Goal: Transaction & Acquisition: Purchase product/service

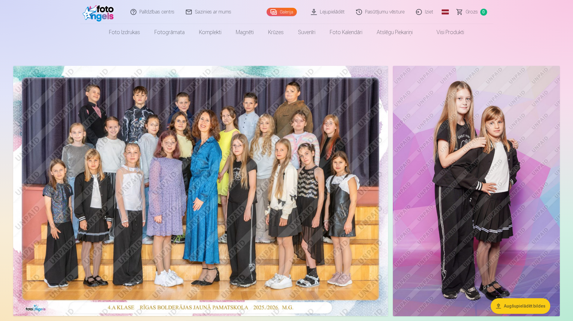
click at [470, 15] on span "Grozs" at bounding box center [472, 11] width 12 height 7
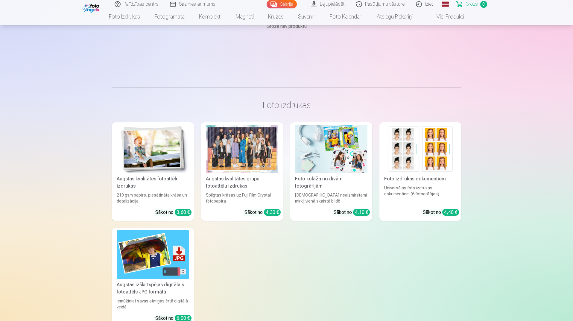
scroll to position [90, 0]
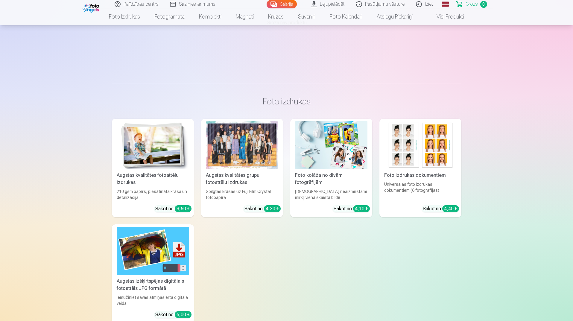
click at [162, 143] on img at bounding box center [153, 145] width 72 height 48
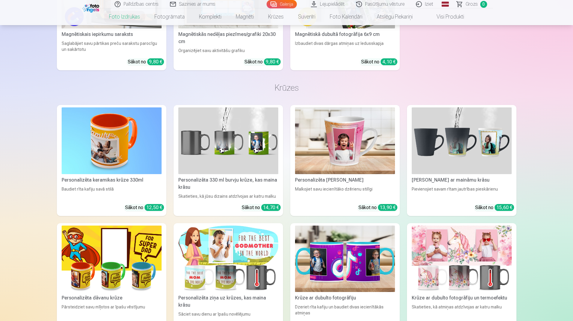
scroll to position [1407, 0]
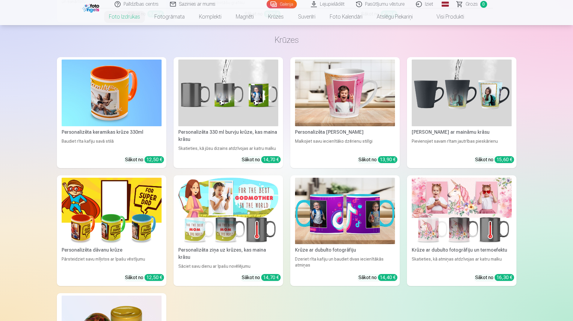
click at [123, 127] on link "Personalizēta keramikas krūze 330ml Baudiet rīta kafiju savā stilā Sākot no 12,…" at bounding box center [112, 112] width 110 height 111
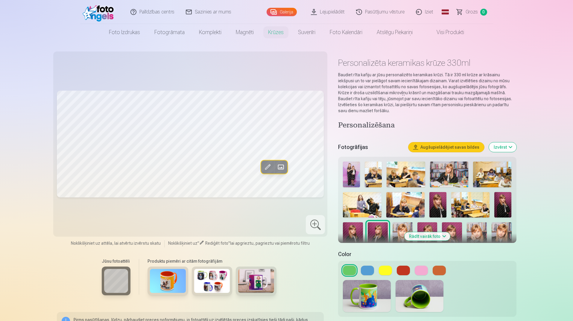
click at [355, 166] on img at bounding box center [351, 175] width 17 height 26
click at [268, 167] on span at bounding box center [268, 167] width 10 height 10
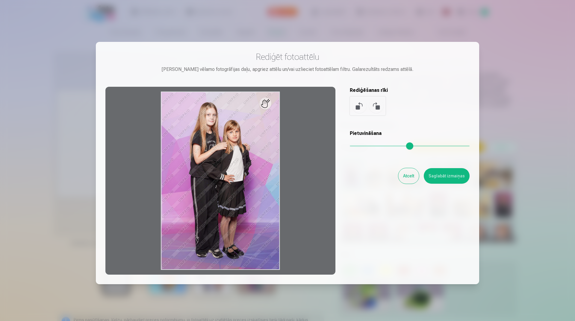
click at [351, 146] on div "Rediģēt fotoattēlu Pietuvini vēlamo fotogrāfijas daļu, apgriez attēlu un/vai uz…" at bounding box center [287, 162] width 364 height 223
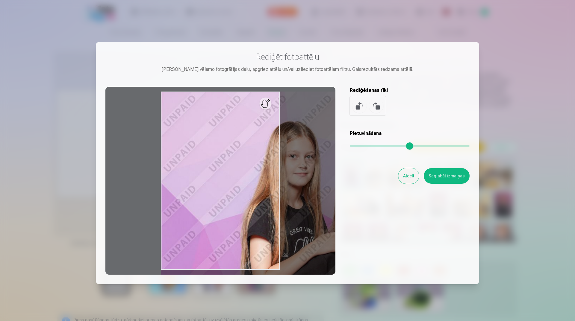
drag, startPoint x: 351, startPoint y: 146, endPoint x: 401, endPoint y: 149, distance: 50.4
click at [401, 147] on input "range" at bounding box center [410, 145] width 120 height 1
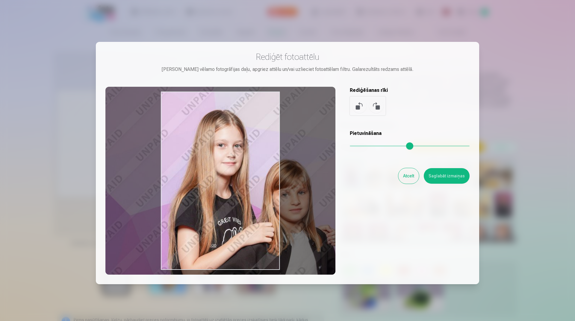
drag, startPoint x: 239, startPoint y: 212, endPoint x: 165, endPoint y: 200, distance: 74.6
click at [165, 200] on div at bounding box center [220, 181] width 230 height 188
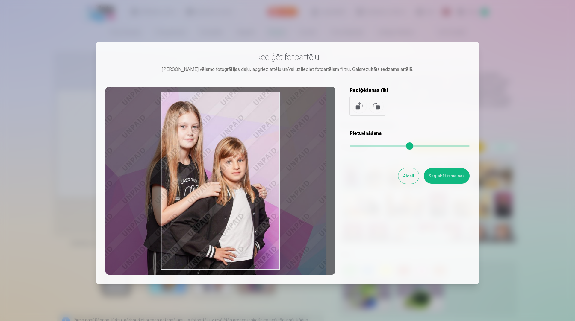
drag, startPoint x: 401, startPoint y: 145, endPoint x: 383, endPoint y: 143, distance: 18.3
type input "****"
click at [383, 145] on input "range" at bounding box center [410, 145] width 120 height 1
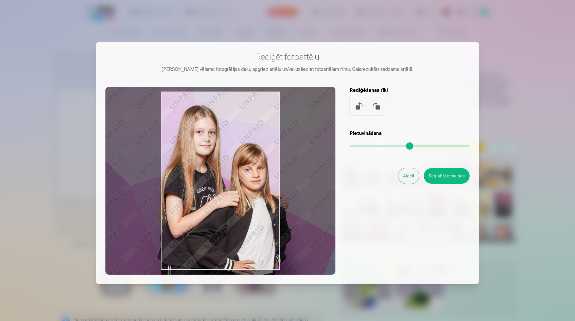
drag, startPoint x: 222, startPoint y: 203, endPoint x: 305, endPoint y: 195, distance: 82.7
click at [228, 203] on div at bounding box center [220, 181] width 230 height 188
click at [448, 180] on button "Saglabāt izmaiņas" at bounding box center [447, 176] width 46 height 16
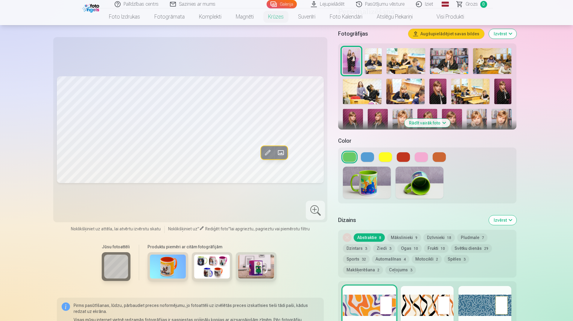
scroll to position [150, 0]
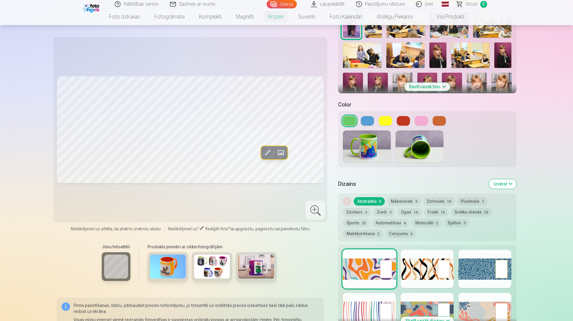
click at [472, 197] on button "Pludmale 7" at bounding box center [472, 201] width 30 height 8
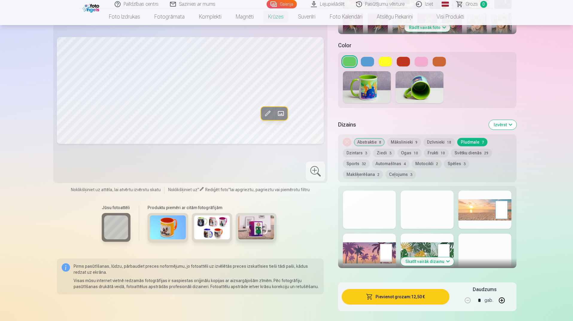
scroll to position [210, 0]
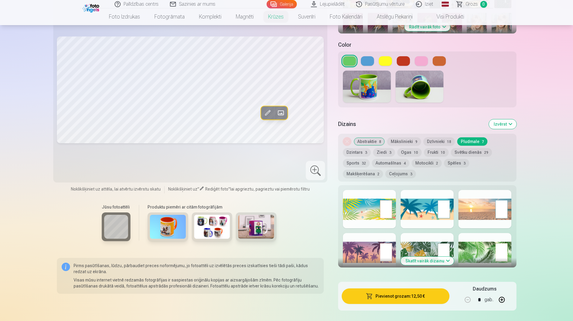
click at [421, 250] on div at bounding box center [427, 252] width 53 height 38
click at [421, 257] on button "Skatīt vairāk dizainu" at bounding box center [427, 261] width 53 height 8
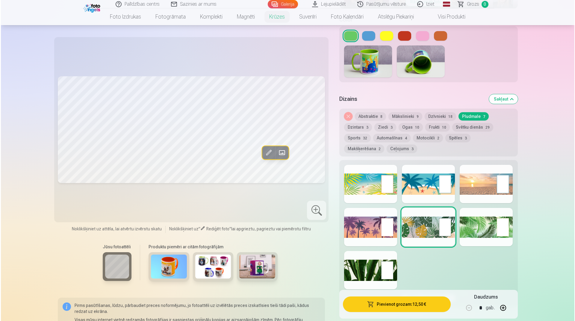
scroll to position [269, 0]
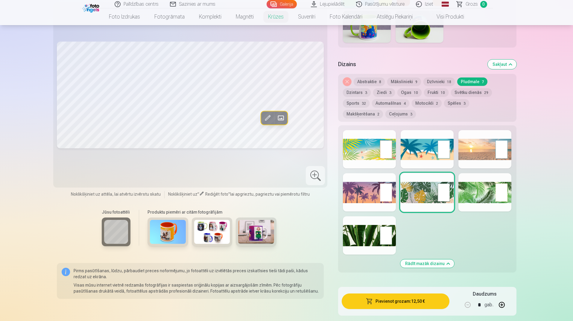
click at [351, 223] on div at bounding box center [369, 235] width 53 height 38
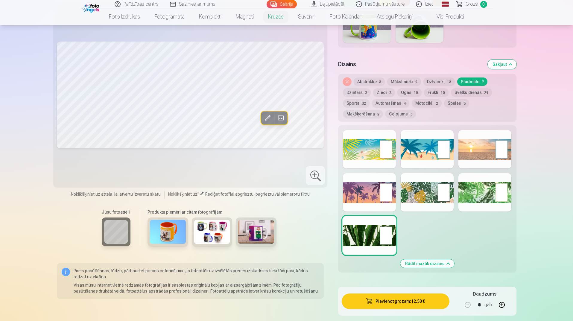
click at [404, 297] on button "Pievienot grozam : 12,50 €" at bounding box center [395, 302] width 107 height 16
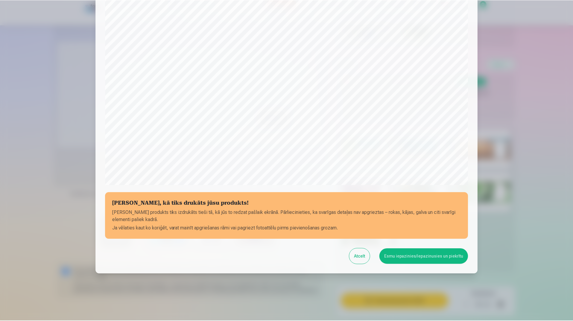
scroll to position [110, 0]
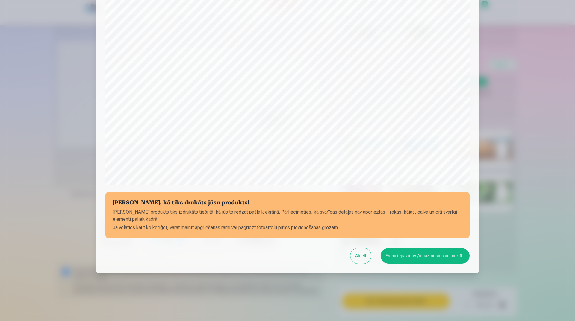
click at [437, 253] on button "Esmu iepazinies/iepazinusies un piekrītu" at bounding box center [425, 256] width 89 height 16
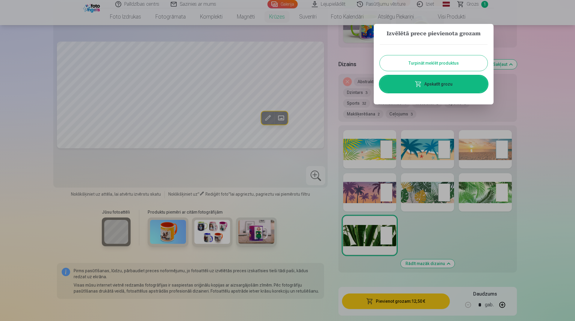
drag, startPoint x: 448, startPoint y: 57, endPoint x: 445, endPoint y: 58, distance: 3.3
click at [445, 58] on button "Turpināt meklēt produktus" at bounding box center [434, 63] width 108 height 16
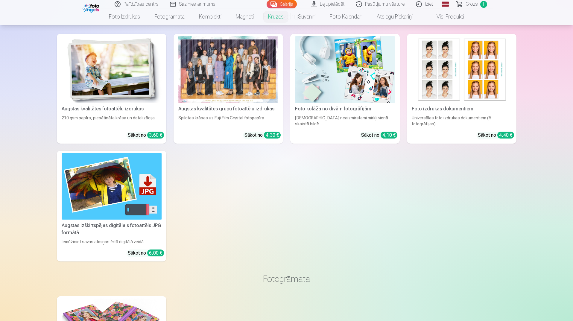
scroll to position [629, 0]
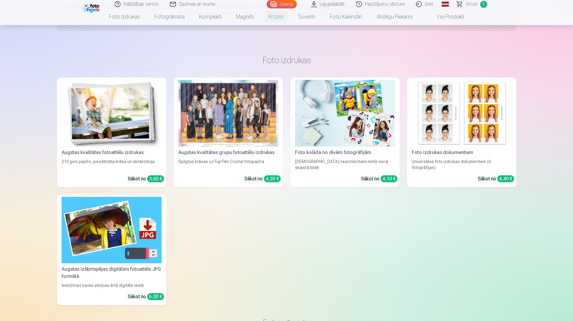
click at [501, 108] on img at bounding box center [462, 113] width 100 height 67
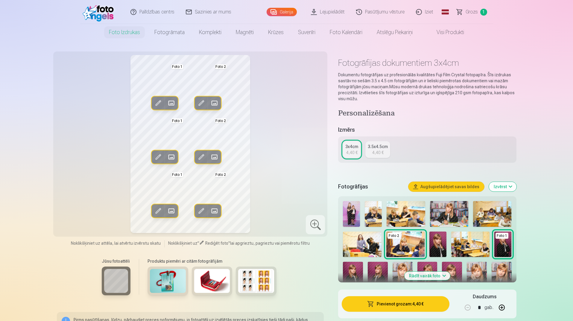
click at [218, 100] on span at bounding box center [215, 103] width 10 height 10
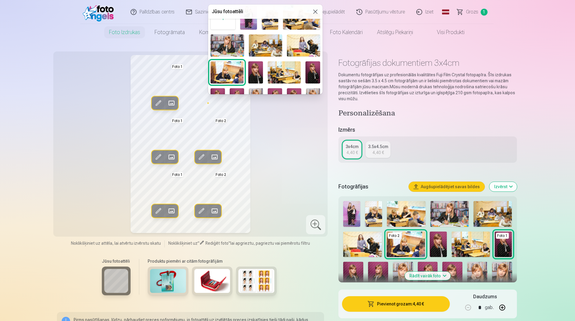
scroll to position [30, 0]
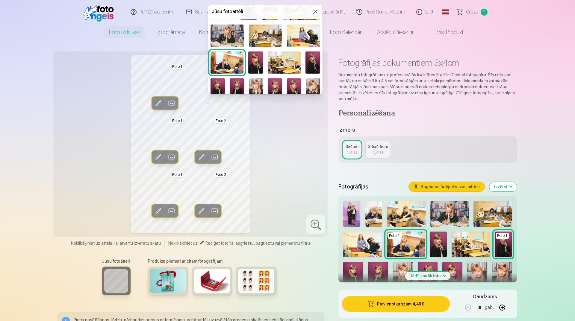
click at [313, 63] on img at bounding box center [312, 62] width 15 height 22
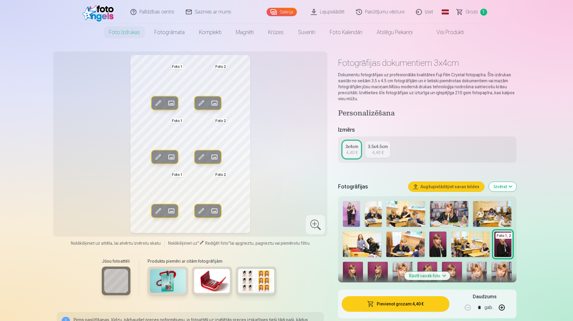
click at [219, 102] on span at bounding box center [215, 103] width 10 height 10
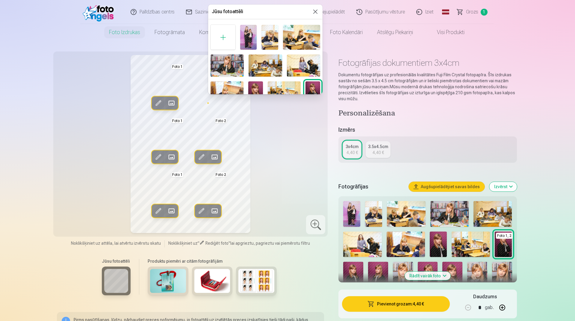
scroll to position [60, 0]
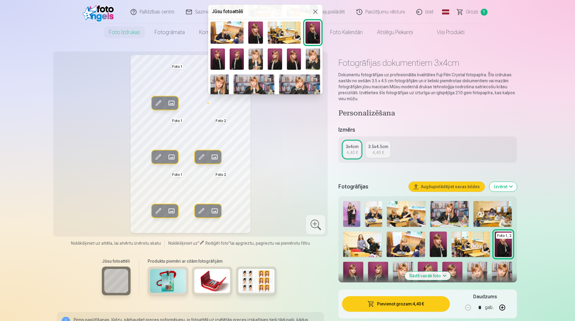
click at [261, 169] on div at bounding box center [287, 160] width 575 height 321
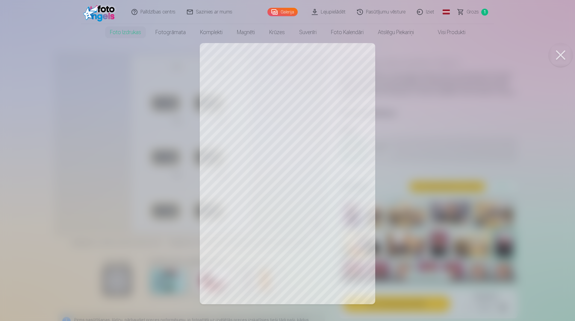
click at [354, 145] on div at bounding box center [287, 160] width 575 height 321
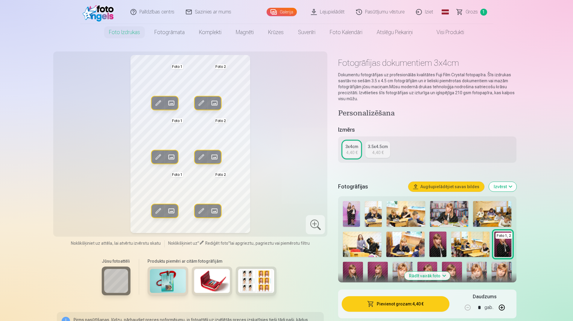
click at [216, 105] on span at bounding box center [215, 103] width 10 height 10
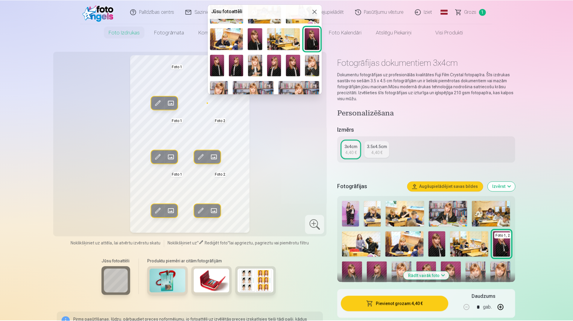
scroll to position [90, 0]
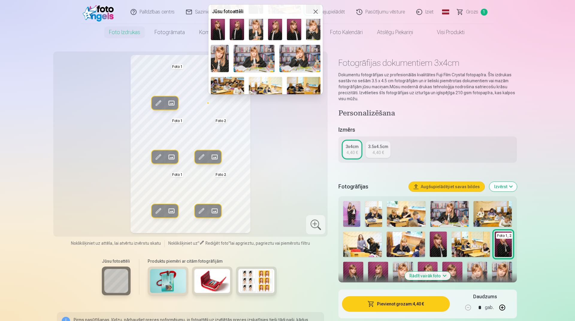
click at [238, 31] on img at bounding box center [237, 30] width 14 height 22
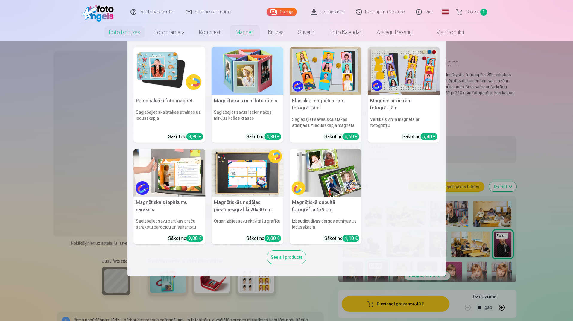
drag, startPoint x: 538, startPoint y: 128, endPoint x: 536, endPoint y: 131, distance: 3.1
click at [537, 129] on nav "Personalizēti foto magnēti Saglabājiet skaistākās atmiņas uz ledusskapja Sākot …" at bounding box center [286, 159] width 573 height 236
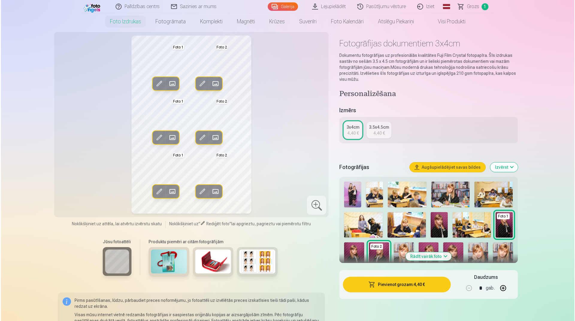
scroll to position [30, 0]
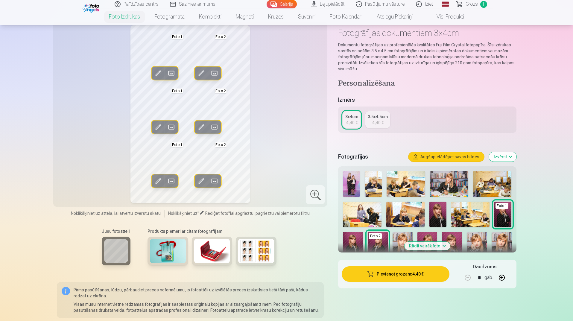
click at [432, 278] on button "Pievienot grozam : 4,40 €" at bounding box center [395, 274] width 107 height 16
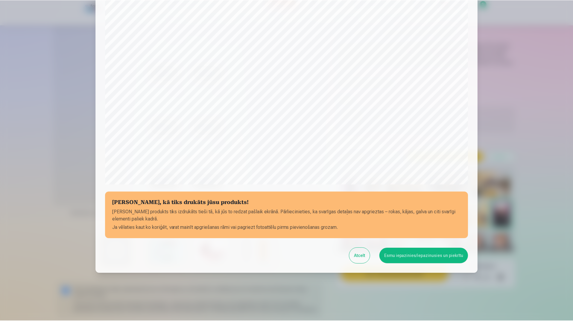
scroll to position [107, 0]
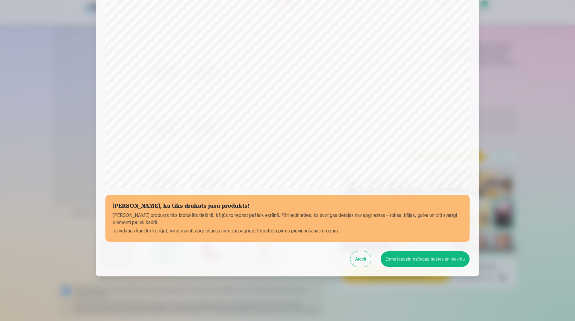
drag, startPoint x: 533, startPoint y: 204, endPoint x: 529, endPoint y: 201, distance: 5.2
click at [529, 201] on div at bounding box center [287, 160] width 575 height 321
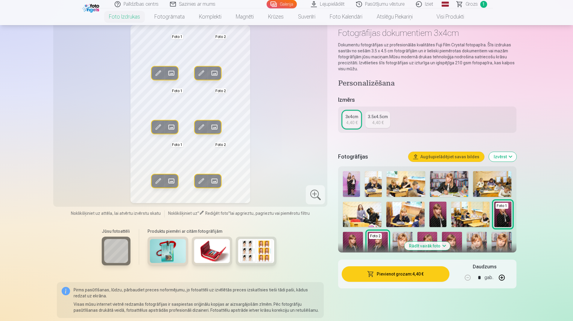
click at [369, 122] on link "3.5x4.5cm 4,40 €" at bounding box center [378, 119] width 25 height 17
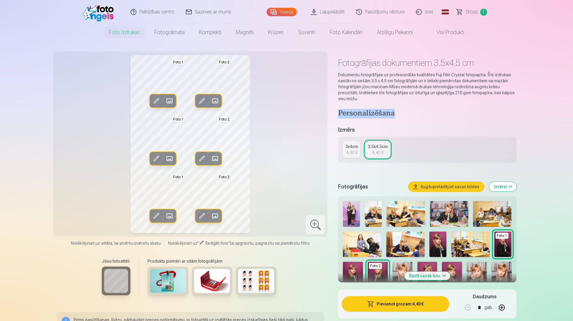
click at [369, 122] on div "Personalizēšana Izmērs 3x4cm 4,40 € 3.5x4.5cm 4,40 € Fotogrāfijas Augšupielādēj…" at bounding box center [427, 237] width 178 height 256
click at [385, 305] on button "Pievienot grozam : 4,40 €" at bounding box center [395, 304] width 107 height 16
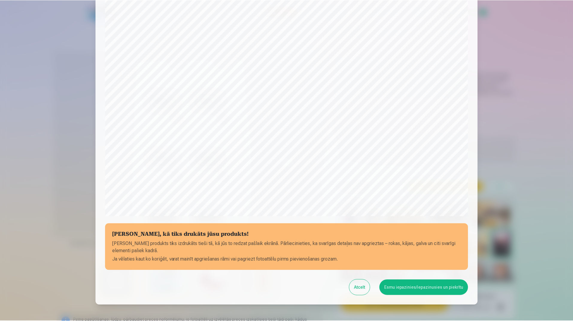
scroll to position [110, 0]
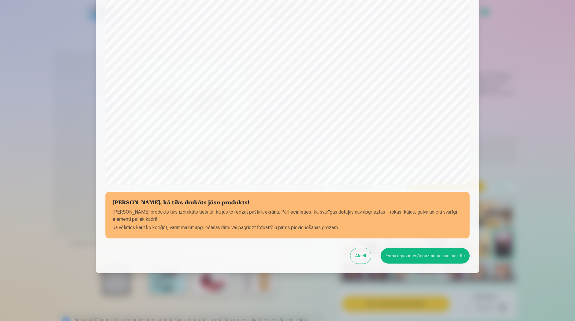
click at [400, 257] on button "Esmu iepazinies/iepazinusies un piekrītu" at bounding box center [425, 256] width 89 height 16
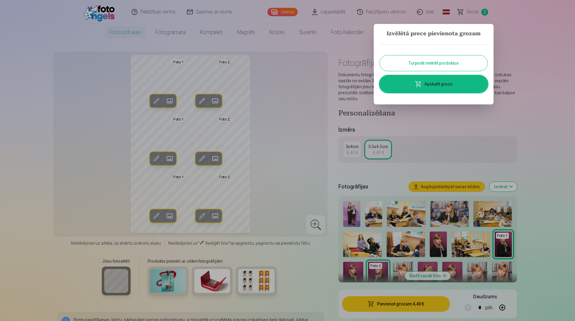
click at [447, 62] on button "Turpināt meklēt produktus" at bounding box center [434, 63] width 108 height 16
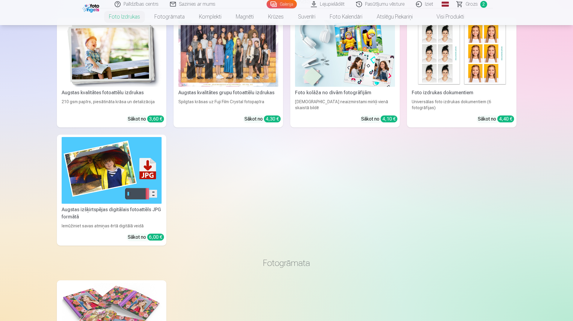
scroll to position [359, 0]
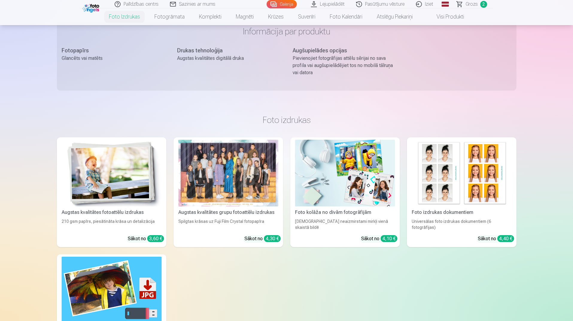
click at [223, 219] on div "Spilgtas krāsas uz Fuji Film Crystal fotopapīra" at bounding box center [228, 225] width 105 height 12
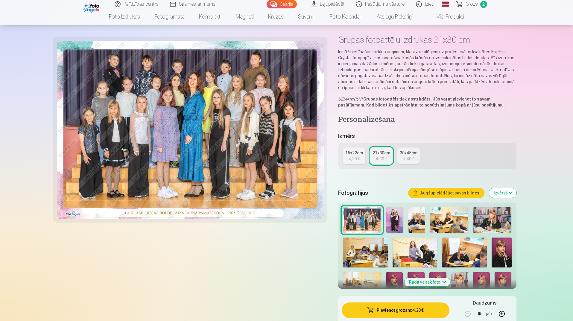
scroll to position [30, 0]
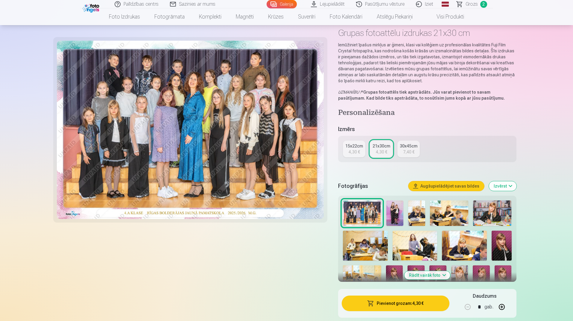
click at [418, 307] on button "Pievienot grozam : 4,30 €" at bounding box center [395, 304] width 107 height 16
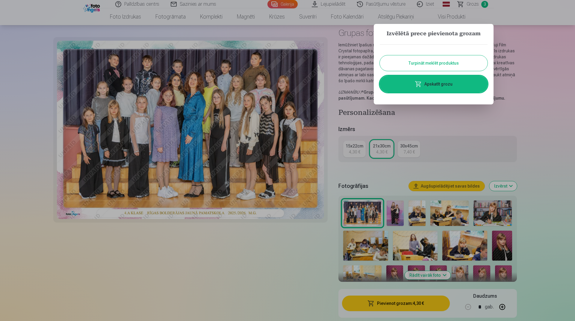
click at [423, 59] on button "Turpināt meklēt produktus" at bounding box center [434, 63] width 108 height 16
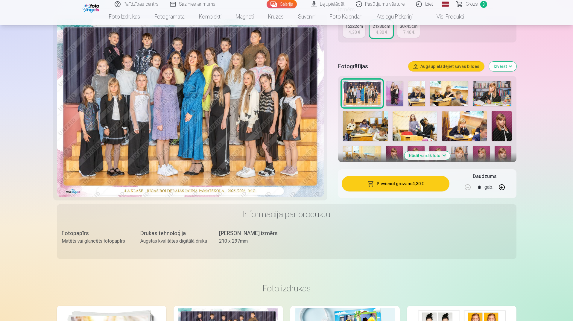
scroll to position [120, 0]
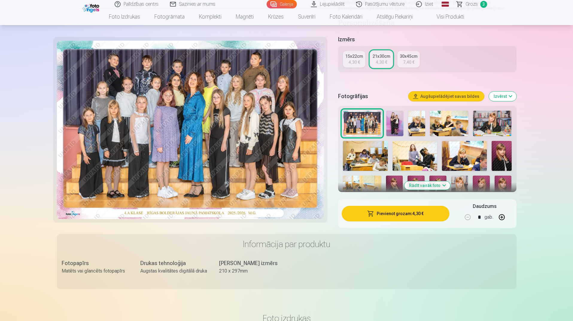
click at [470, 0] on link "Grozs 3" at bounding box center [472, 4] width 42 height 8
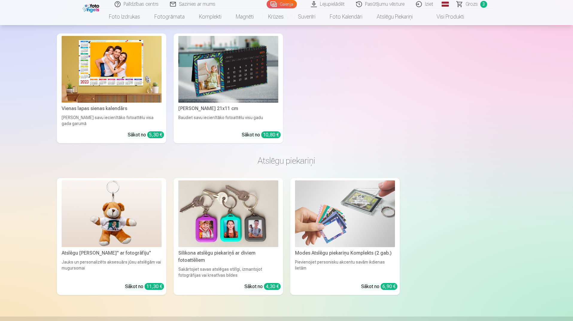
scroll to position [2066, 0]
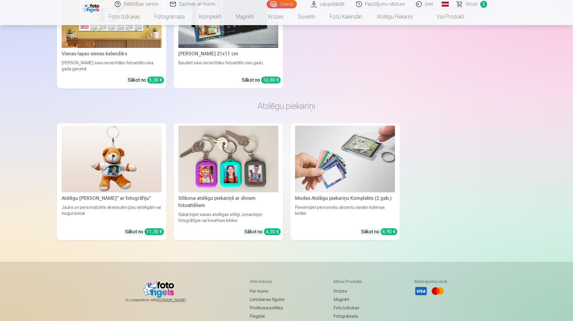
click at [471, 5] on span "Grozs" at bounding box center [472, 4] width 12 height 7
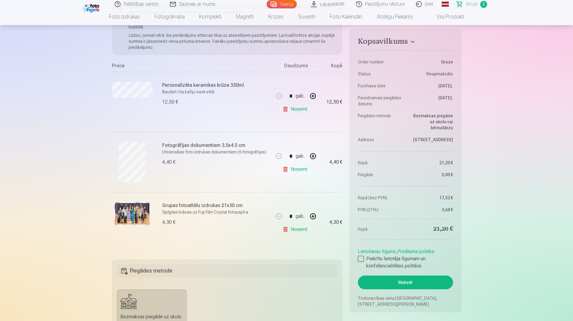
scroll to position [90, 0]
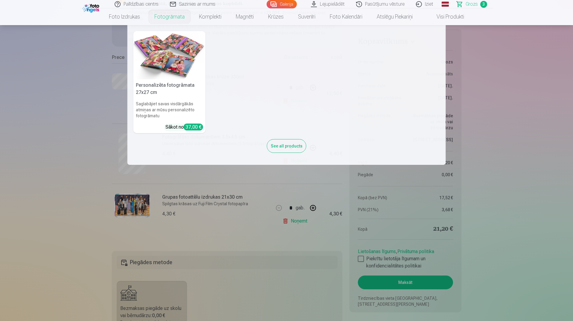
click at [179, 18] on link "Fotogrāmata" at bounding box center [169, 16] width 45 height 17
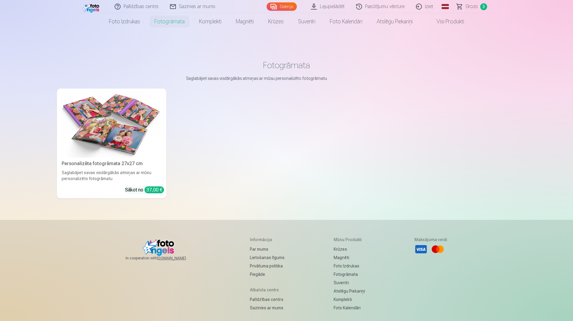
scroll to position [30, 0]
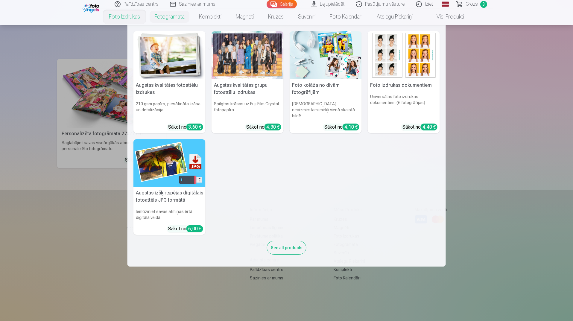
click at [122, 15] on link "Foto izdrukas" at bounding box center [125, 16] width 46 height 17
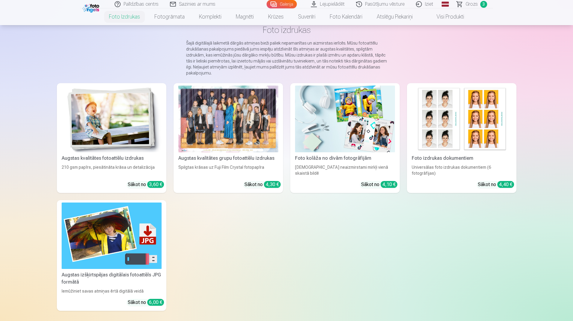
scroll to position [30, 0]
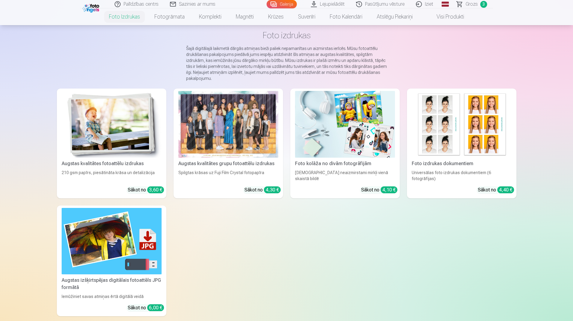
click at [125, 132] on img at bounding box center [112, 124] width 100 height 67
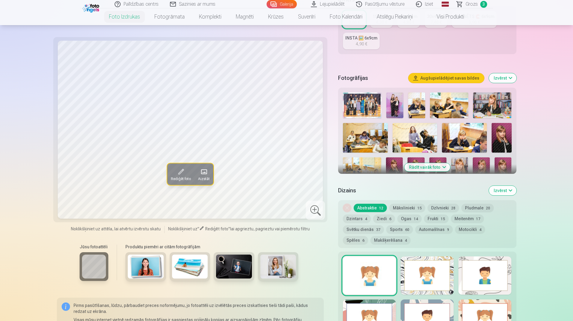
scroll to position [90, 0]
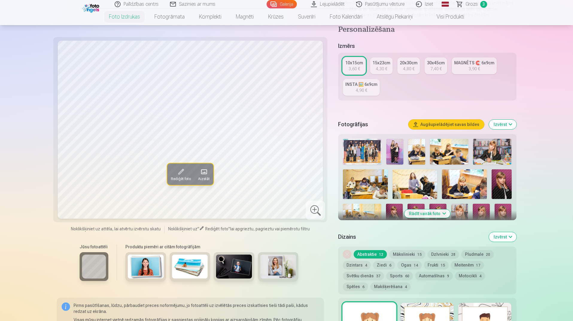
click at [391, 144] on img at bounding box center [394, 152] width 17 height 26
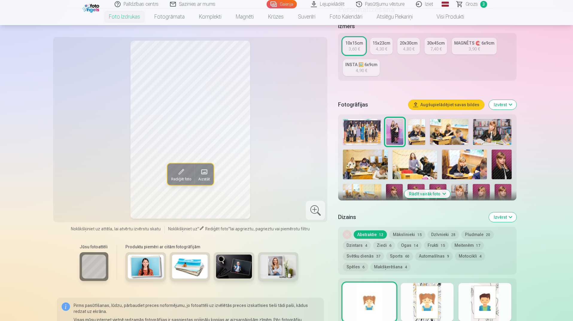
scroll to position [150, 0]
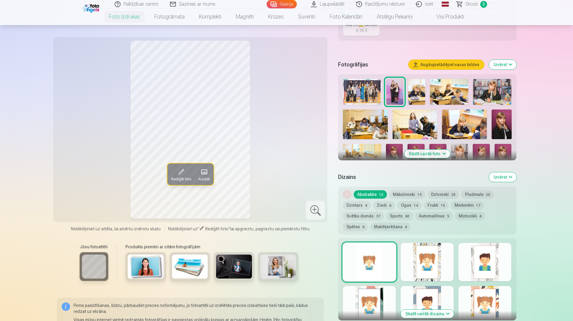
click at [442, 253] on div at bounding box center [427, 262] width 53 height 38
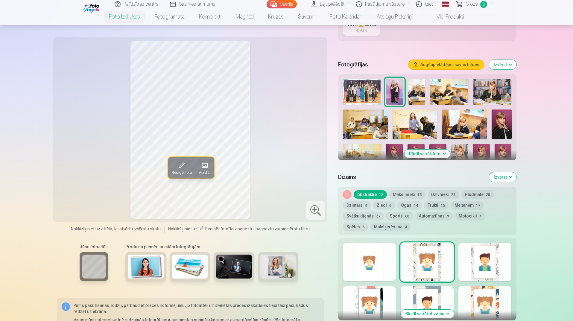
click at [472, 257] on div at bounding box center [485, 262] width 53 height 38
click at [433, 152] on button "Rādīt vairāk foto" at bounding box center [427, 154] width 46 height 8
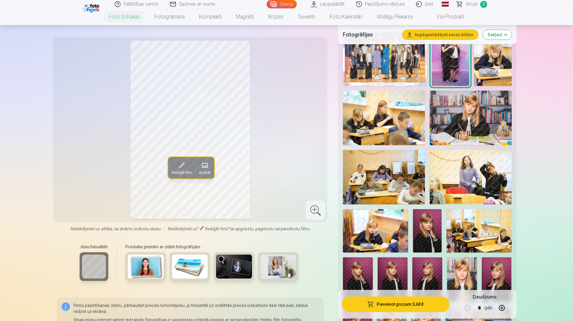
scroll to position [210, 0]
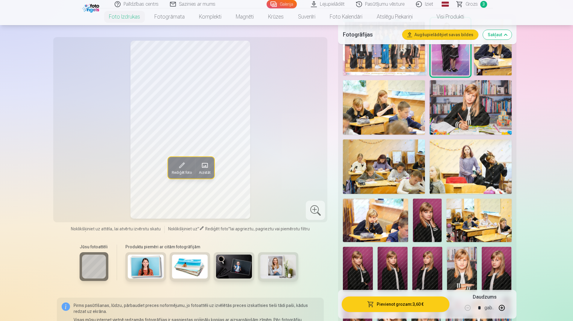
click at [385, 275] on img at bounding box center [393, 269] width 30 height 45
click at [428, 272] on img at bounding box center [428, 269] width 30 height 45
click at [481, 97] on img at bounding box center [471, 107] width 82 height 54
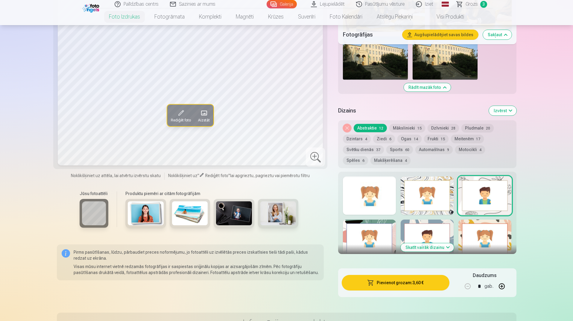
scroll to position [748, 0]
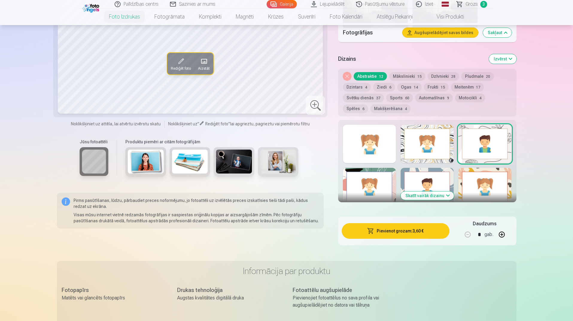
click at [434, 195] on button "Skatīt vairāk dizainu" at bounding box center [427, 196] width 53 height 8
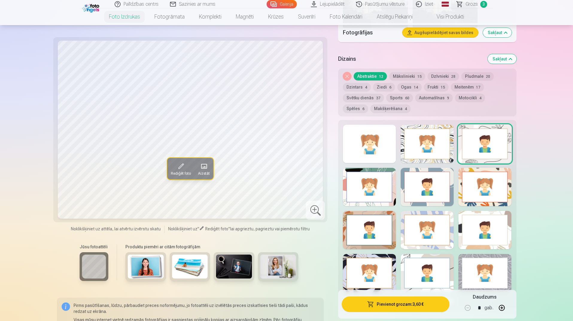
click at [474, 75] on button "Pludmale 20" at bounding box center [478, 76] width 32 height 8
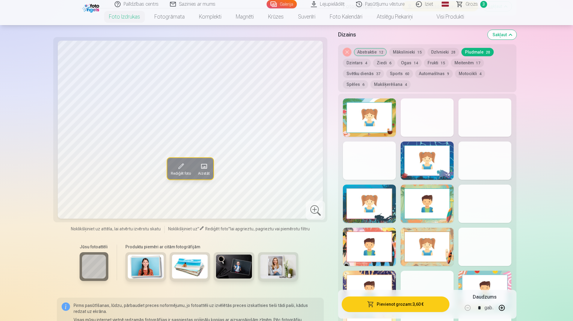
scroll to position [689, 0]
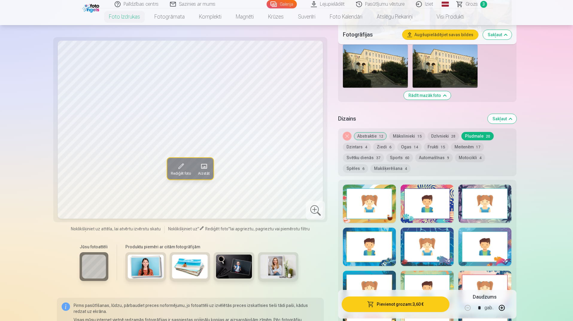
click at [470, 148] on button "Meitenēm 17" at bounding box center [467, 147] width 33 height 8
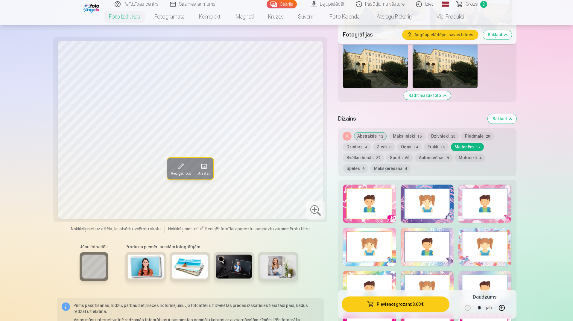
click at [373, 207] on div at bounding box center [369, 204] width 53 height 38
click at [418, 138] on button "Mākslinieki 15" at bounding box center [407, 136] width 36 height 8
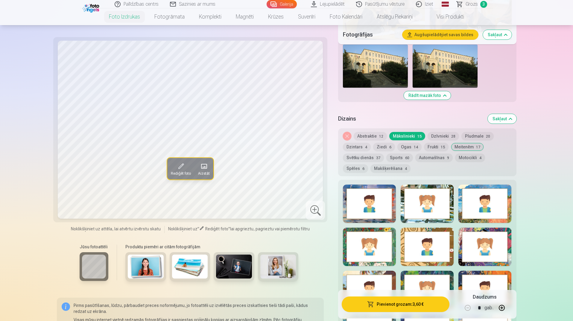
click at [373, 159] on button "Svētku dienās 37" at bounding box center [363, 158] width 41 height 8
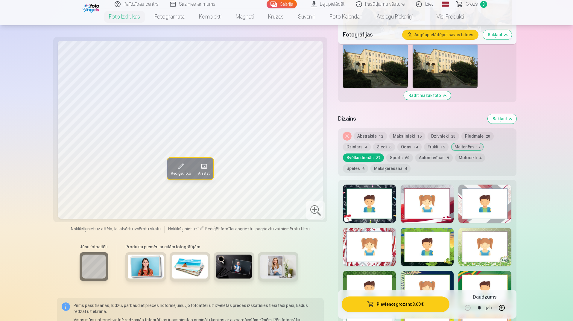
click at [385, 207] on div at bounding box center [369, 204] width 53 height 38
click at [408, 302] on button "Pievienot grozam : 3,60 €" at bounding box center [395, 305] width 107 height 16
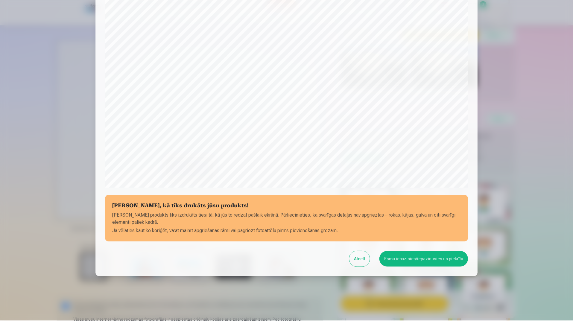
scroll to position [110, 0]
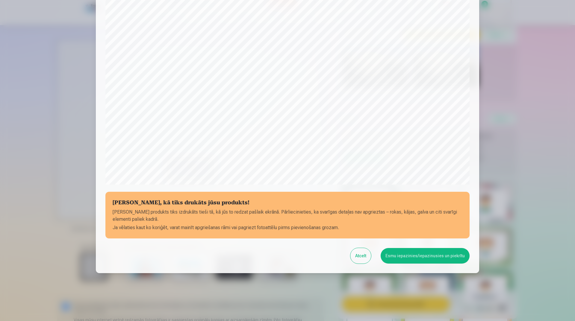
click at [410, 254] on button "Esmu iepazinies/iepazinusies un piekrītu" at bounding box center [425, 256] width 89 height 16
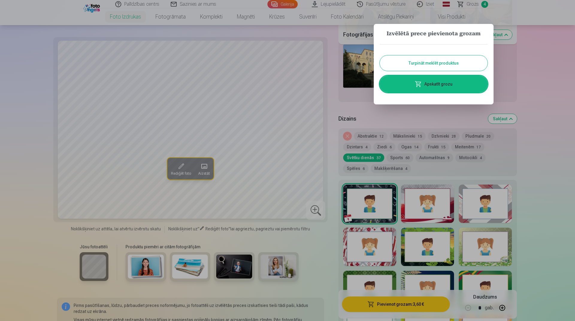
click at [430, 84] on link "Apskatīt grozu" at bounding box center [434, 84] width 108 height 17
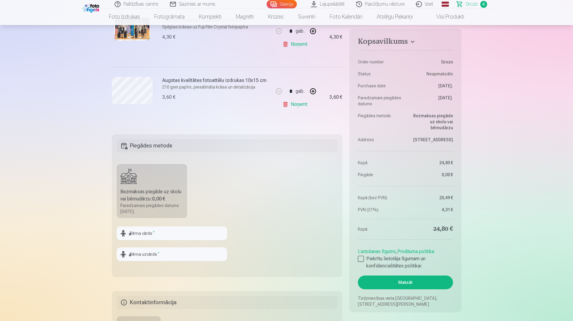
scroll to position [299, 0]
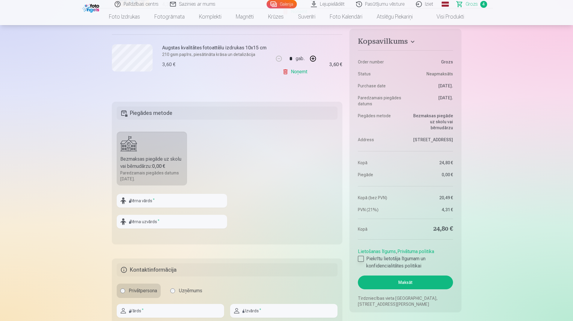
click at [362, 257] on div at bounding box center [361, 259] width 6 height 6
click at [387, 287] on button "Maksāt" at bounding box center [405, 283] width 95 height 14
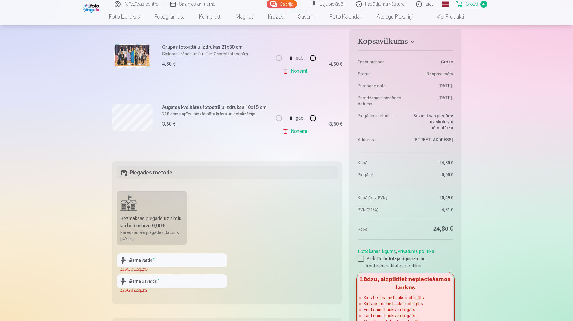
scroll to position [240, 0]
click at [151, 259] on input "text" at bounding box center [172, 261] width 110 height 14
type input "*********"
click at [134, 279] on input "text" at bounding box center [172, 282] width 110 height 14
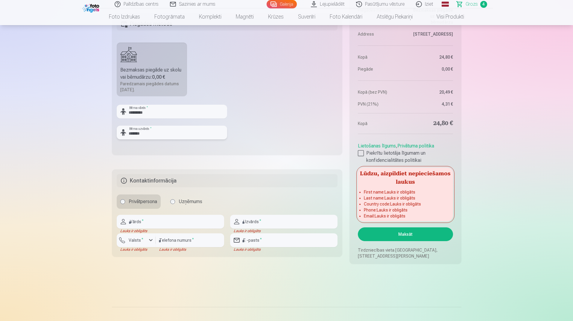
scroll to position [389, 0]
type input "*******"
drag, startPoint x: 156, startPoint y: 225, endPoint x: 197, endPoint y: 221, distance: 41.5
click at [157, 225] on input "text" at bounding box center [170, 221] width 107 height 14
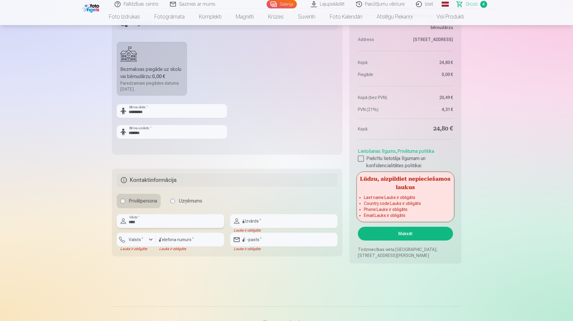
type input "****"
click at [282, 224] on input "text" at bounding box center [283, 221] width 107 height 14
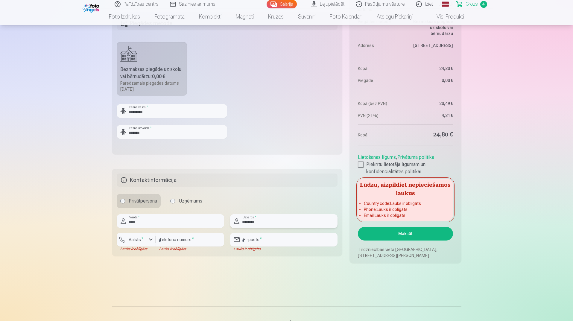
type input "********"
click at [149, 242] on div "button" at bounding box center [150, 239] width 7 height 7
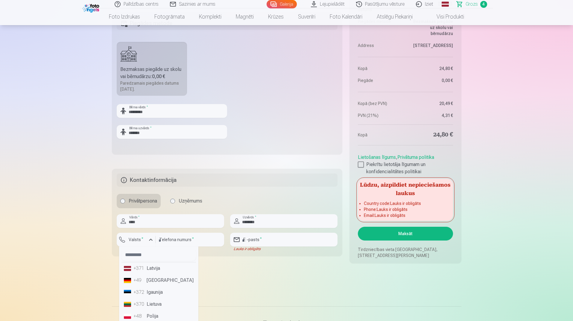
click at [154, 271] on li "+371 Latvija" at bounding box center [159, 269] width 75 height 12
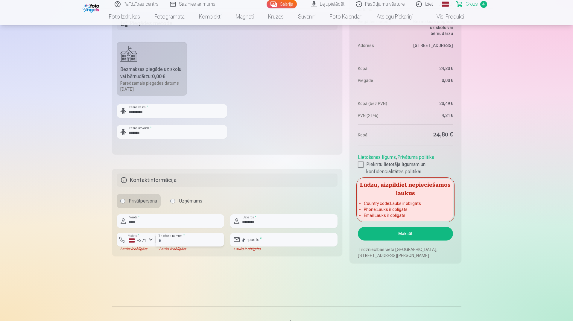
click at [169, 237] on input "number" at bounding box center [190, 240] width 69 height 14
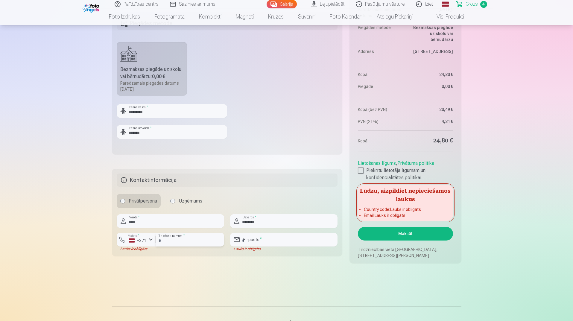
type input "********"
click at [268, 237] on input "email" at bounding box center [283, 240] width 107 height 14
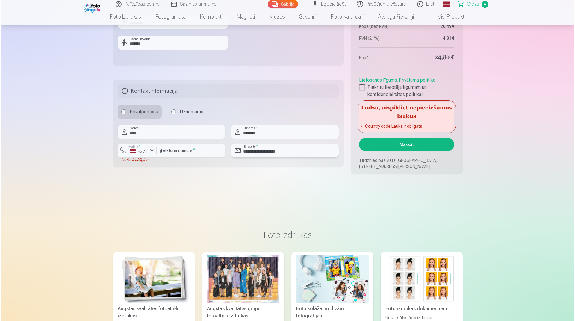
scroll to position [449, 0]
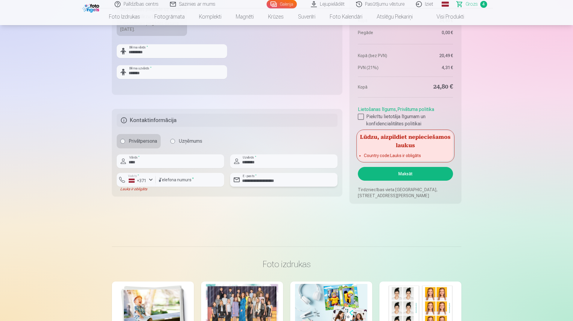
type input "**********"
click at [407, 171] on button "Maksāt" at bounding box center [405, 174] width 95 height 14
